Goal: Navigation & Orientation: Find specific page/section

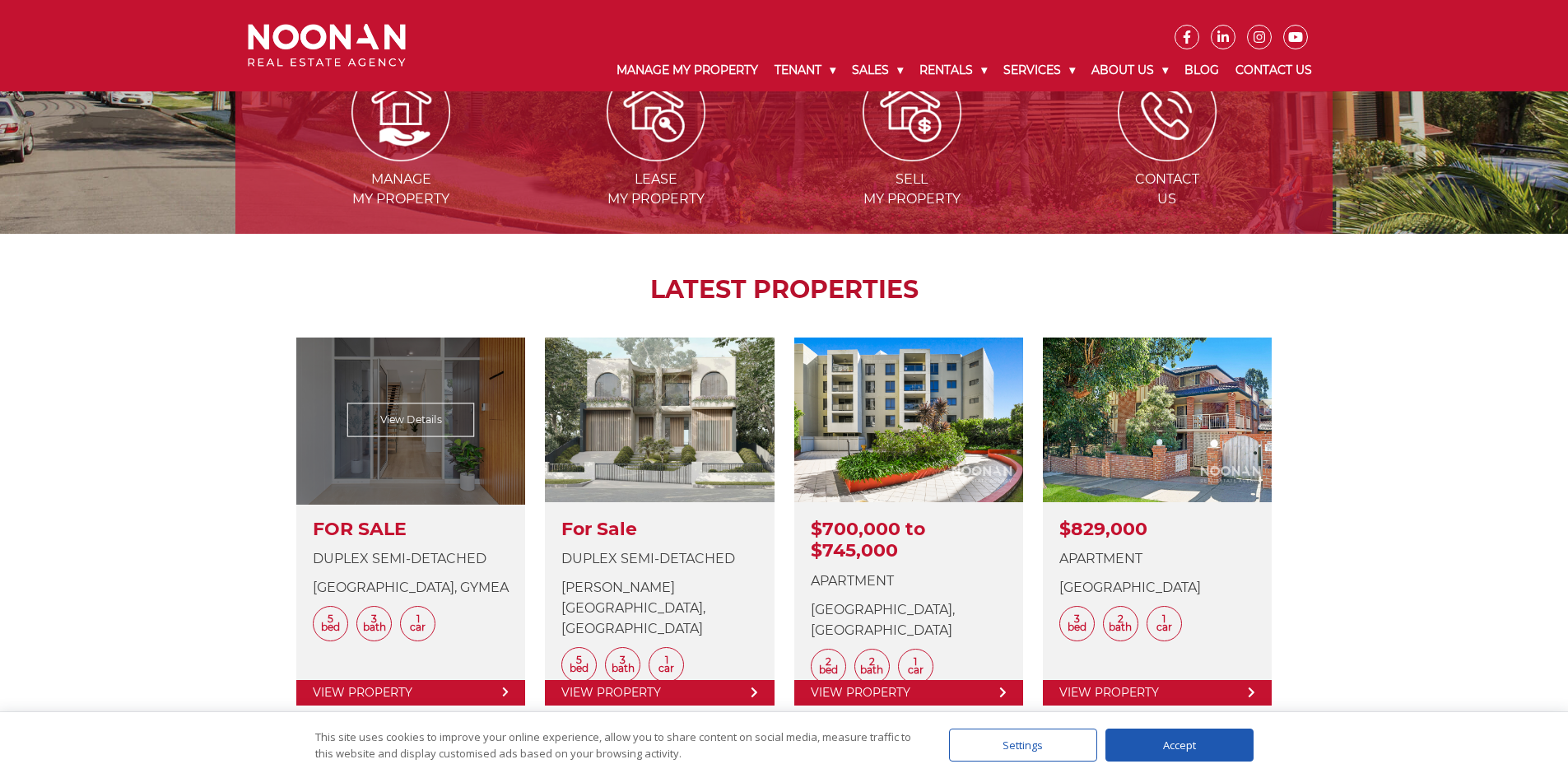
scroll to position [329, 0]
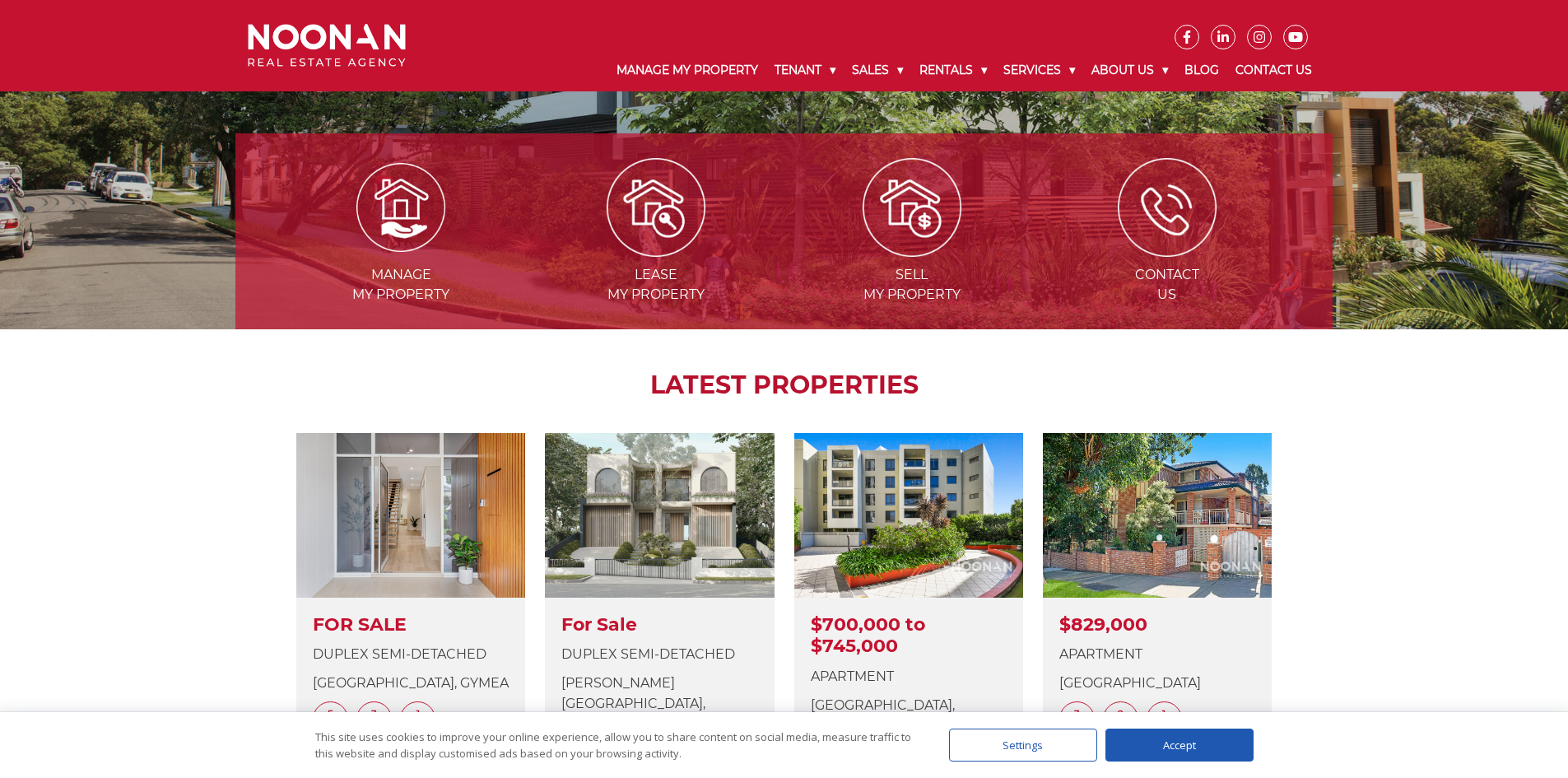
click at [405, 270] on span "Manage my Property" at bounding box center [401, 285] width 252 height 40
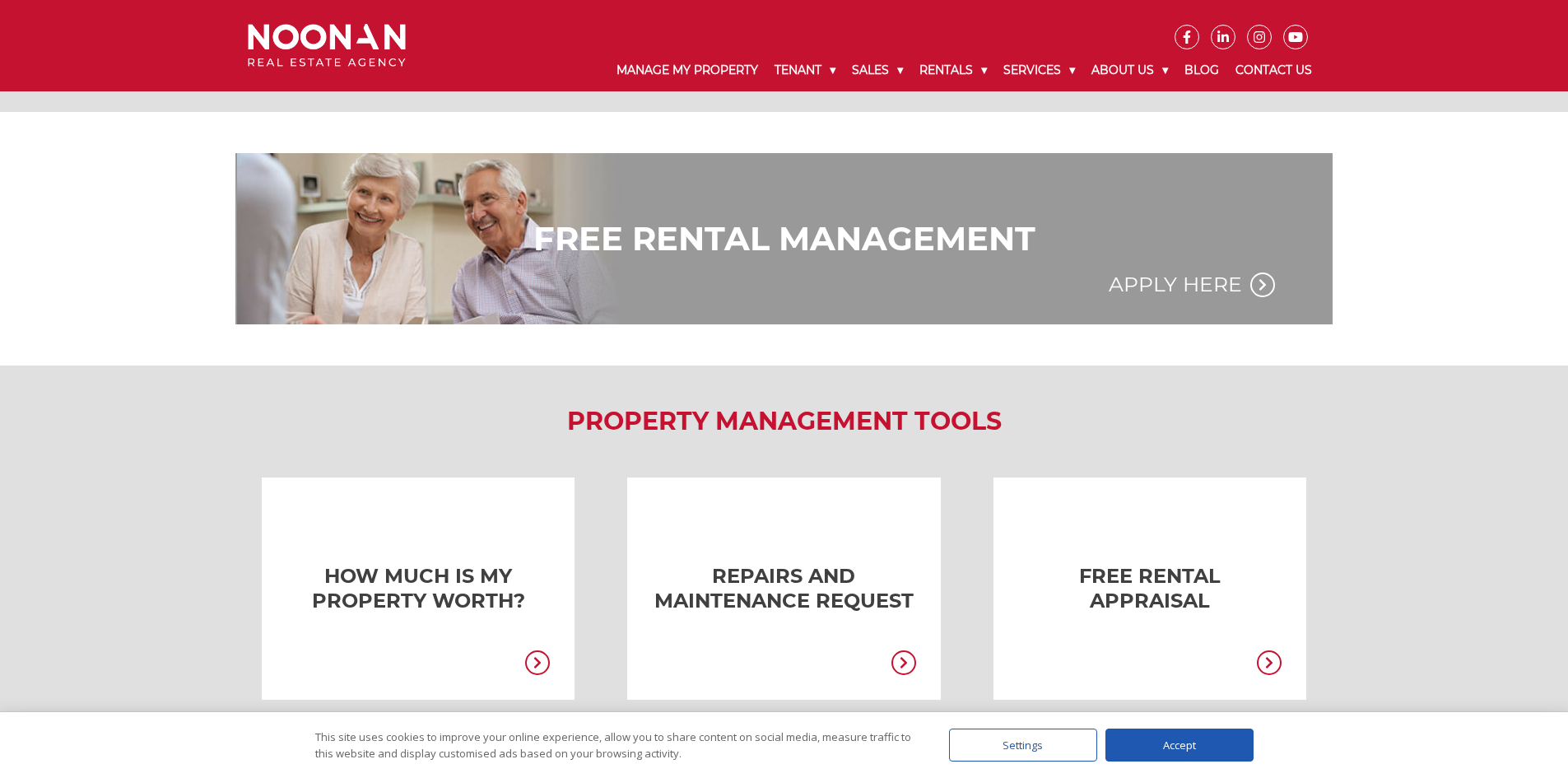
scroll to position [1002, 0]
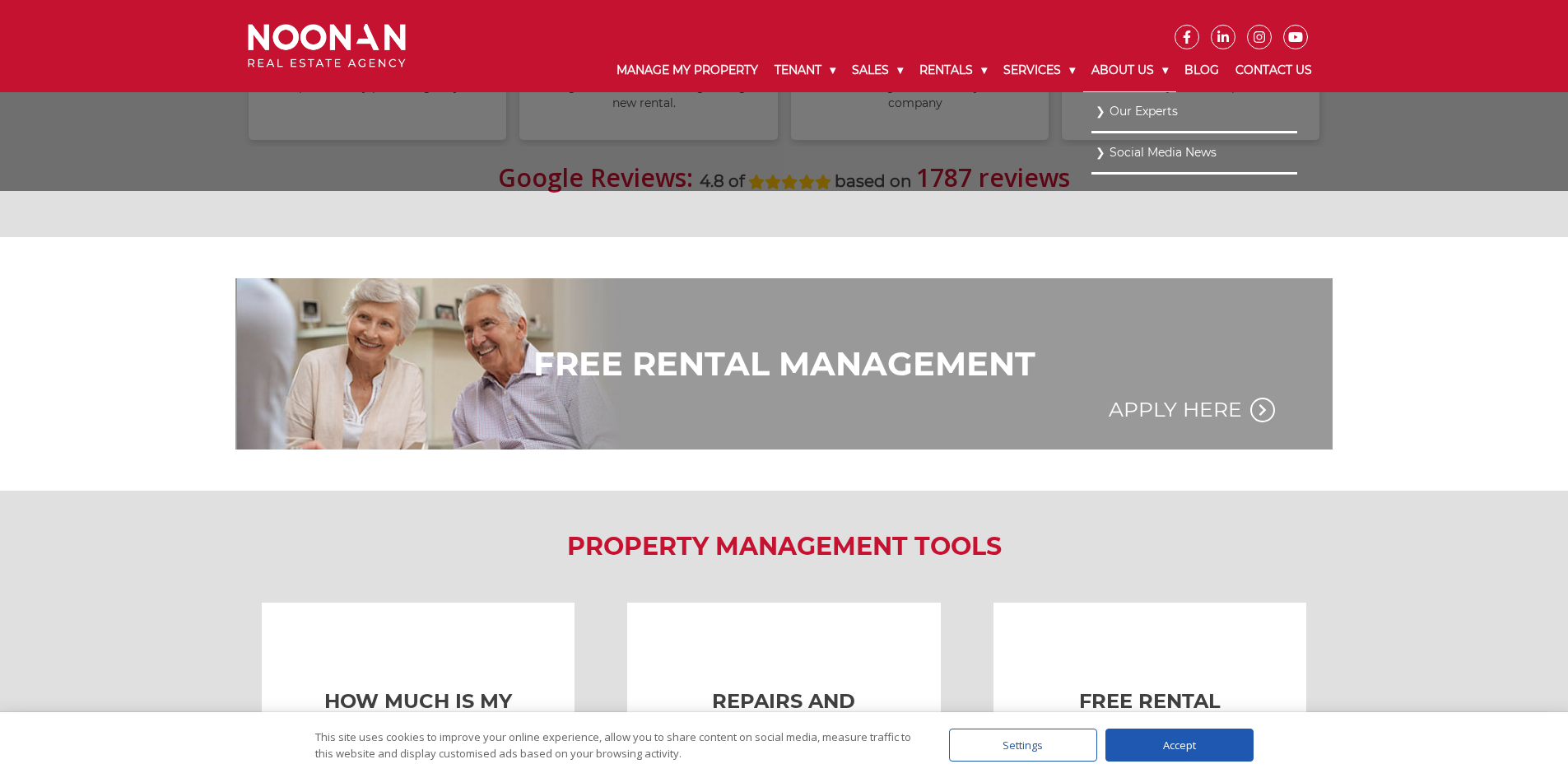
click at [1116, 65] on link "About Us" at bounding box center [1130, 70] width 93 height 43
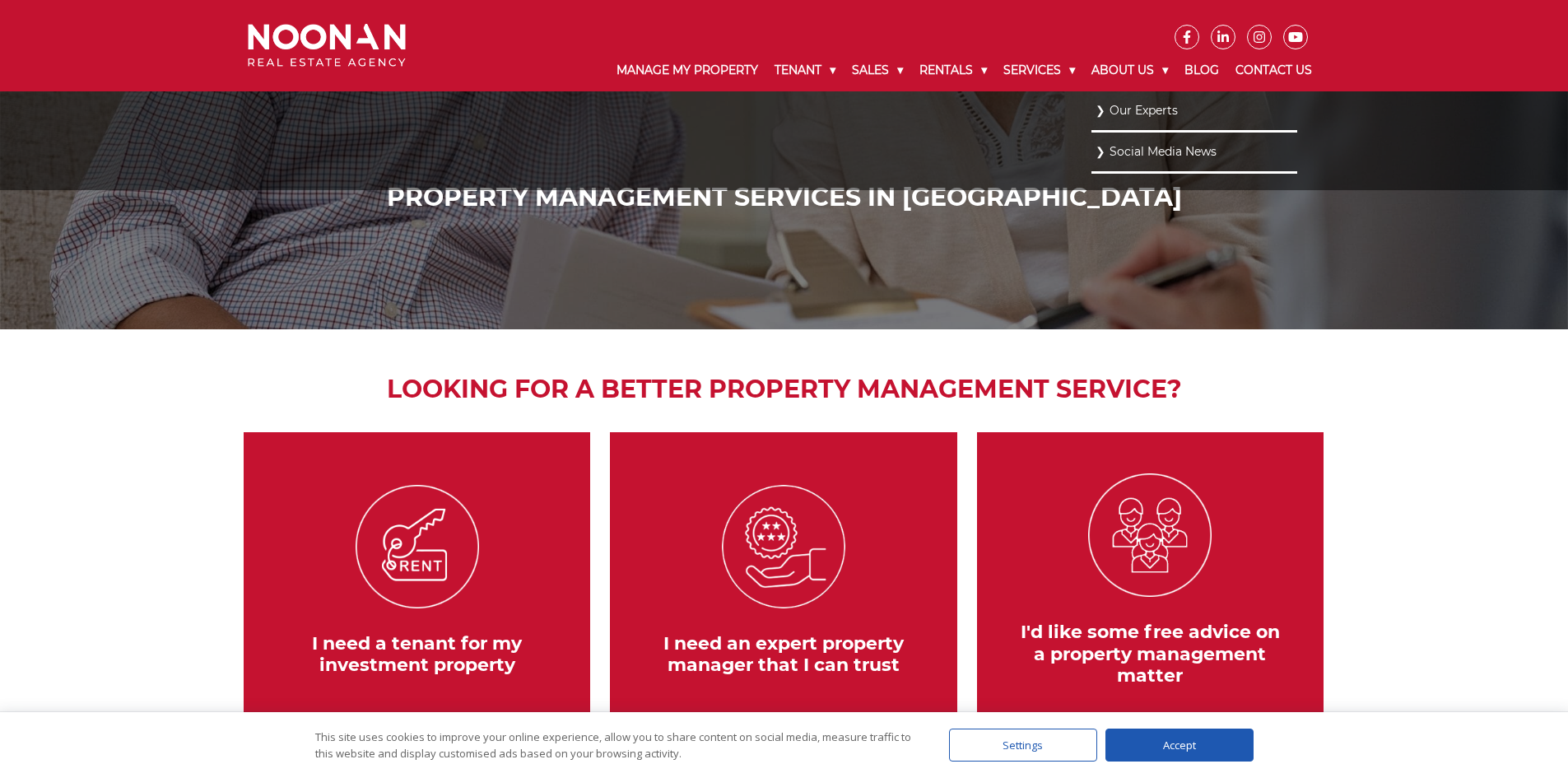
click at [1098, 112] on link "Our Experts" at bounding box center [1195, 110] width 198 height 22
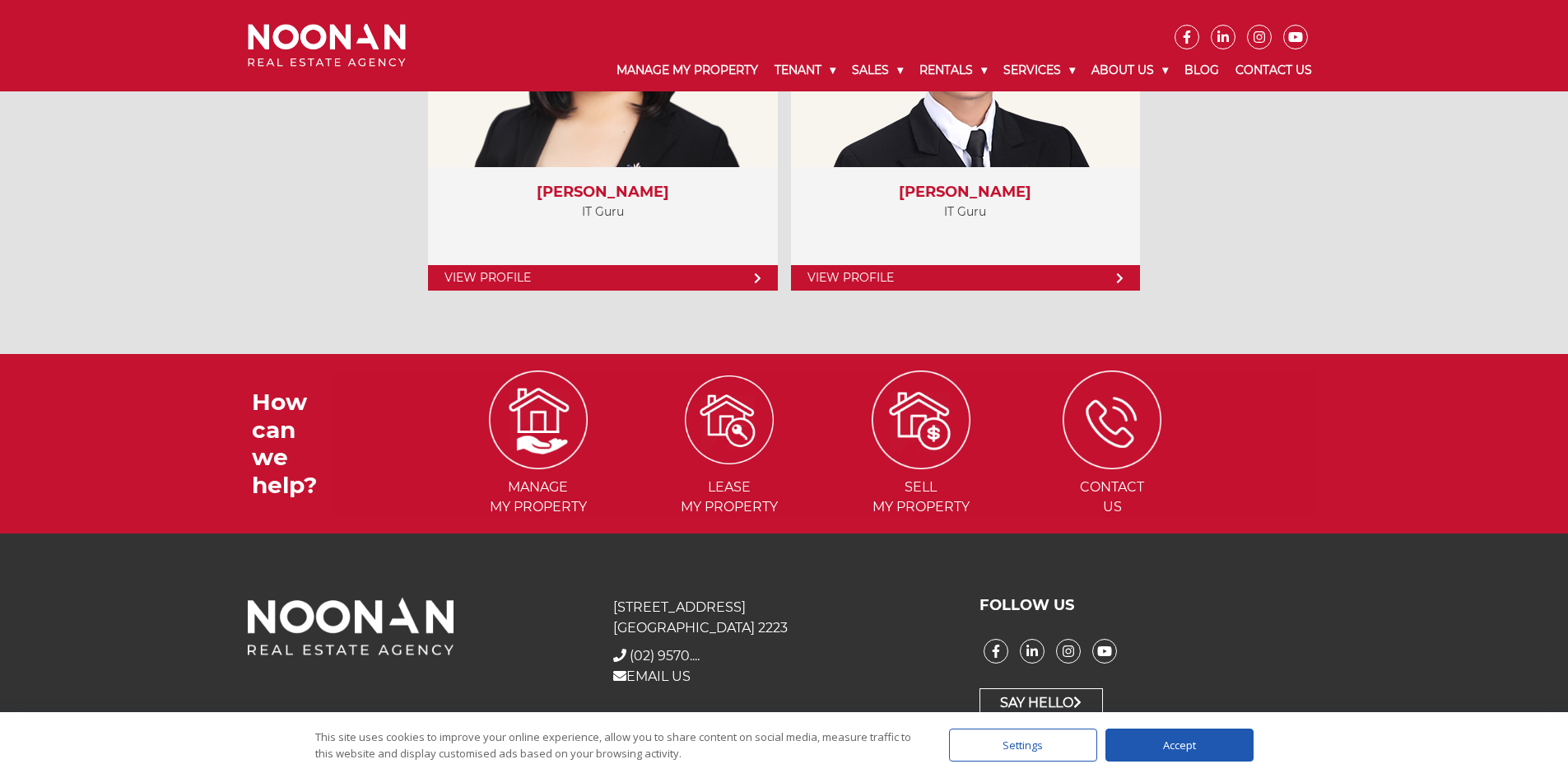
scroll to position [7521, 0]
